Goal: Information Seeking & Learning: Learn about a topic

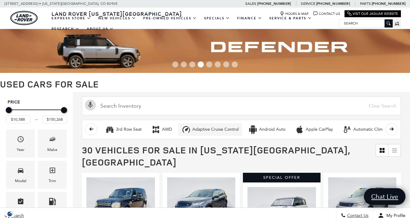
scroll to position [61, 0]
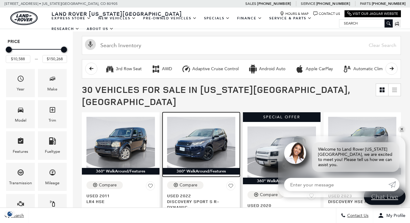
drag, startPoint x: 202, startPoint y: 154, endPoint x: 210, endPoint y: 158, distance: 8.3
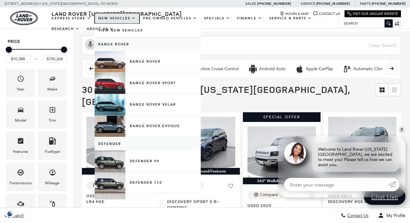
click at [131, 18] on link "New Vehicles" at bounding box center [117, 18] width 45 height 11
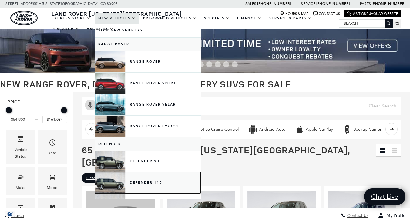
click at [137, 182] on link "Defender 110" at bounding box center [148, 183] width 106 height 21
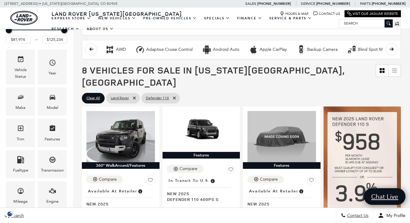
scroll to position [61, 0]
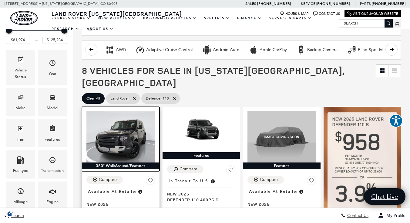
click at [121, 136] on img at bounding box center [120, 137] width 69 height 51
